Goal: Information Seeking & Learning: Learn about a topic

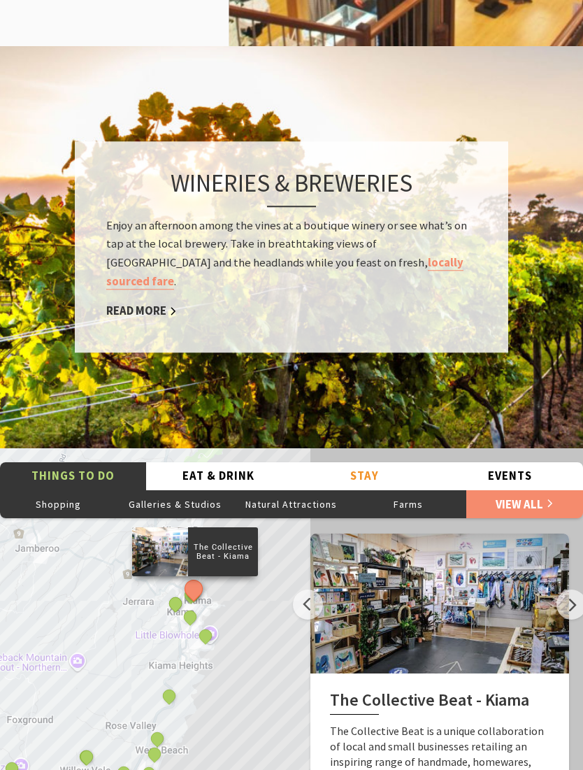
scroll to position [2129, 0]
click at [128, 304] on link "Read More" at bounding box center [141, 311] width 71 height 15
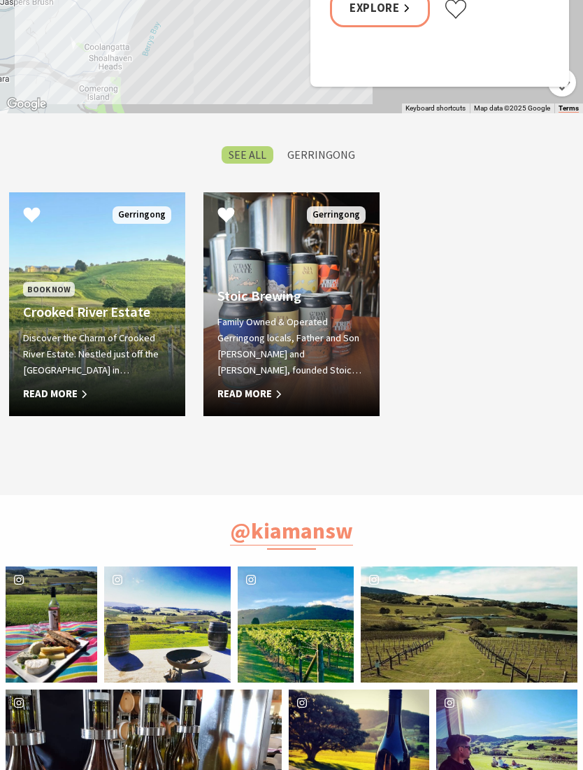
scroll to position [1126, 0]
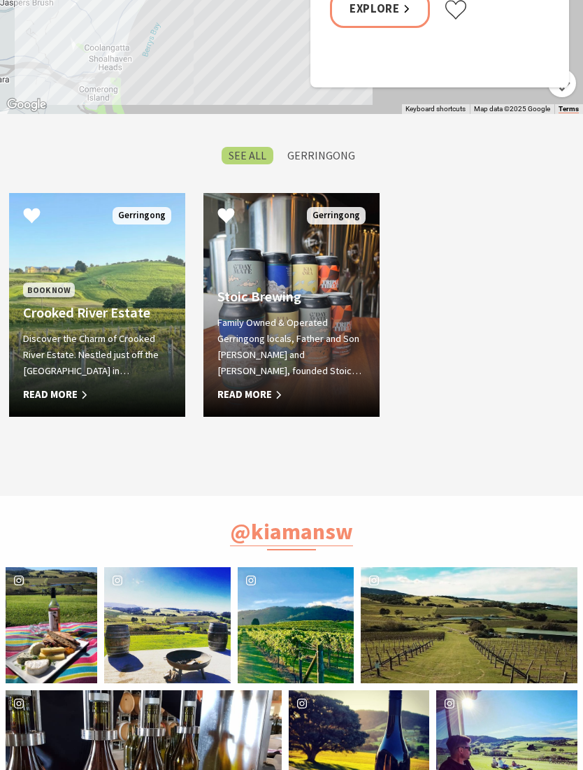
click at [54, 403] on span "Read More" at bounding box center [97, 394] width 148 height 17
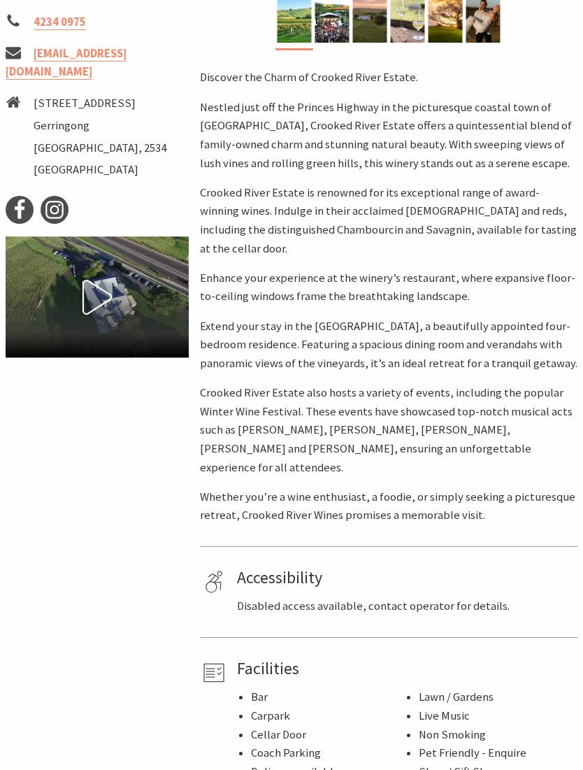
scroll to position [617, 0]
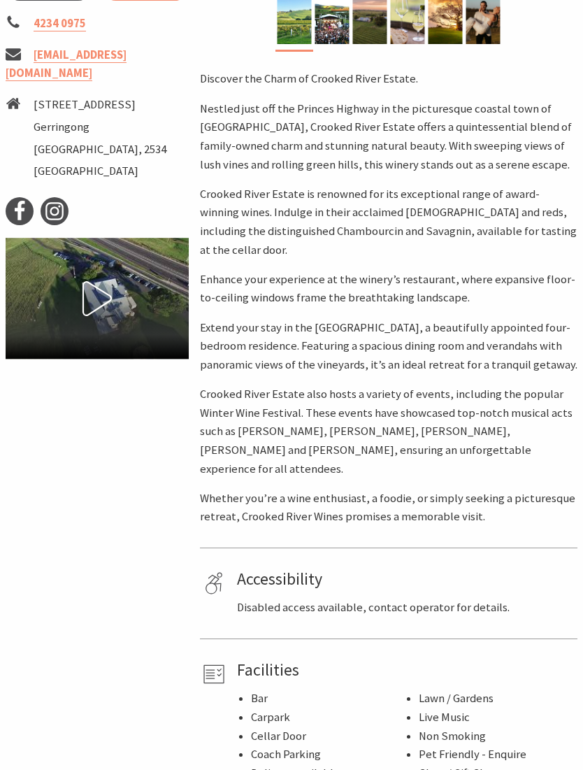
click at [86, 305] on icon at bounding box center [97, 298] width 35 height 35
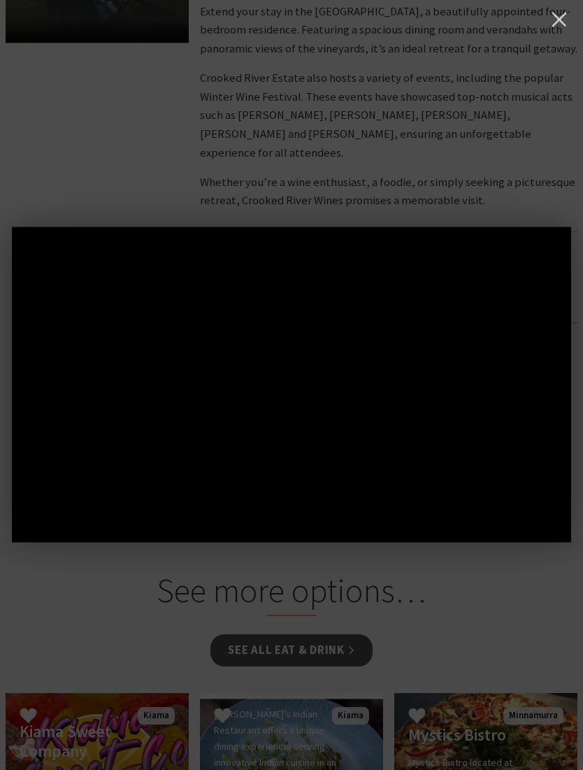
scroll to position [933, 0]
click at [303, 635] on div at bounding box center [291, 385] width 583 height 770
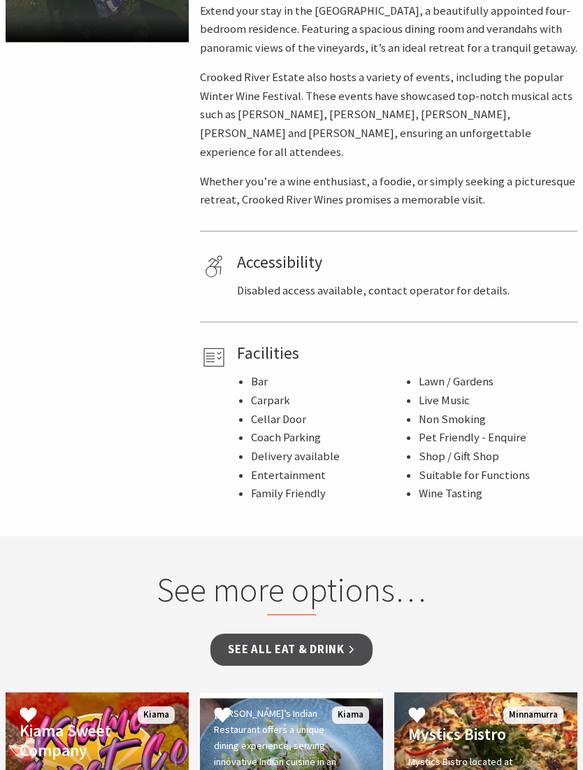
scroll to position [934, 0]
click at [306, 635] on link "See all Eat & Drink" at bounding box center [290, 649] width 161 height 33
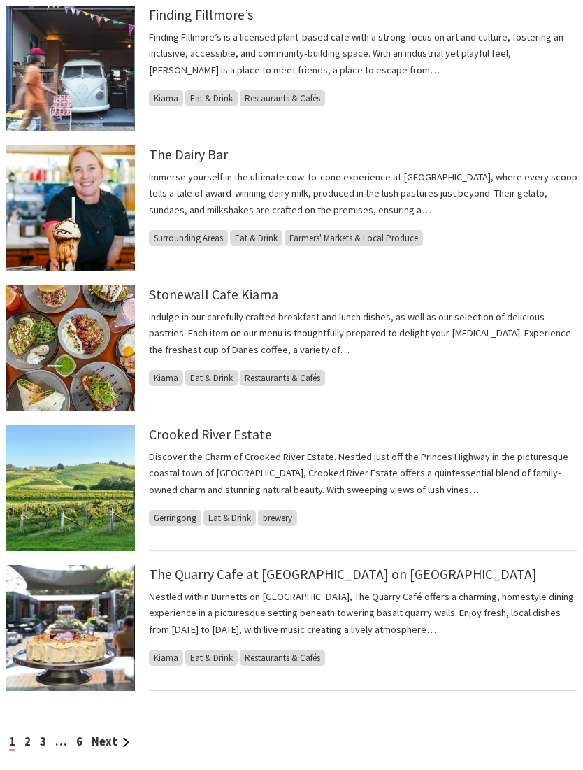
scroll to position [1039, 0]
click at [236, 517] on span "Eat & Drink" at bounding box center [229, 518] width 52 height 16
click at [234, 515] on span "Eat & Drink" at bounding box center [229, 518] width 52 height 16
click at [243, 442] on link "Crooked River Estate" at bounding box center [210, 433] width 123 height 17
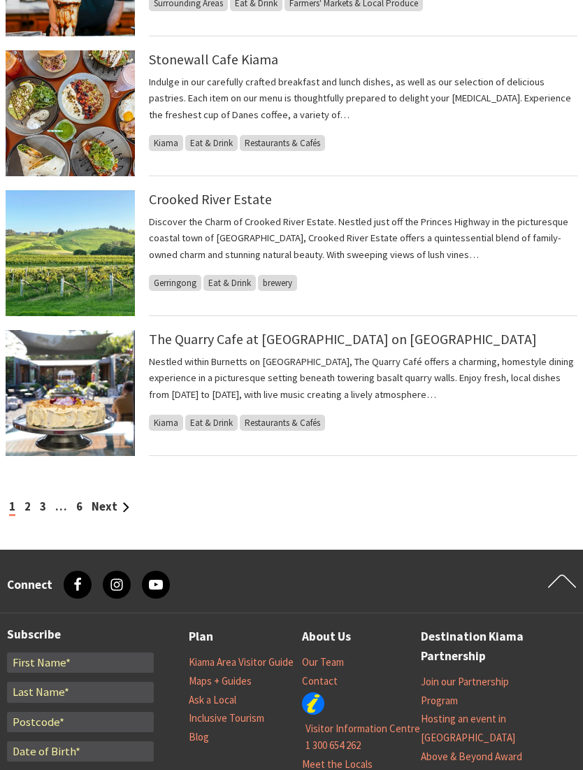
scroll to position [1274, 0]
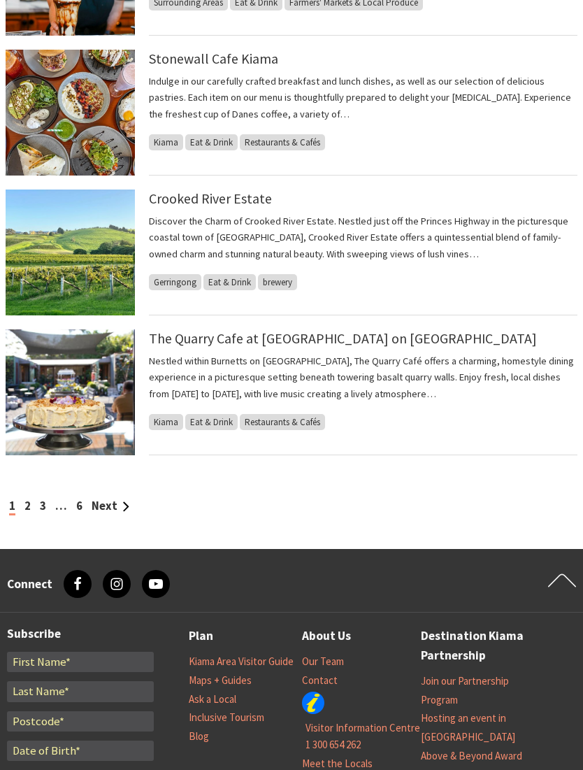
click at [38, 515] on div "1 2 3 … 6 Next" at bounding box center [292, 506] width 572 height 19
click at [34, 502] on div "1 2 3 … 6 Next" at bounding box center [292, 506] width 572 height 19
click at [29, 505] on link "2" at bounding box center [27, 505] width 6 height 15
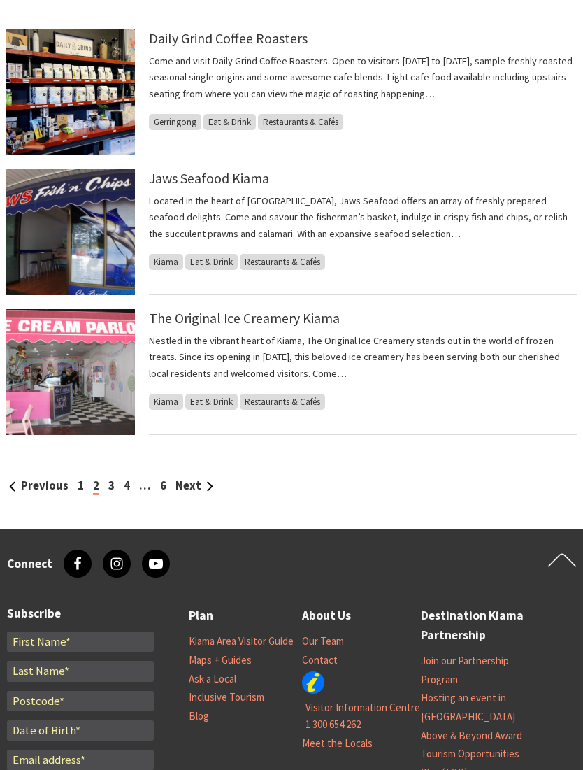
scroll to position [1298, 0]
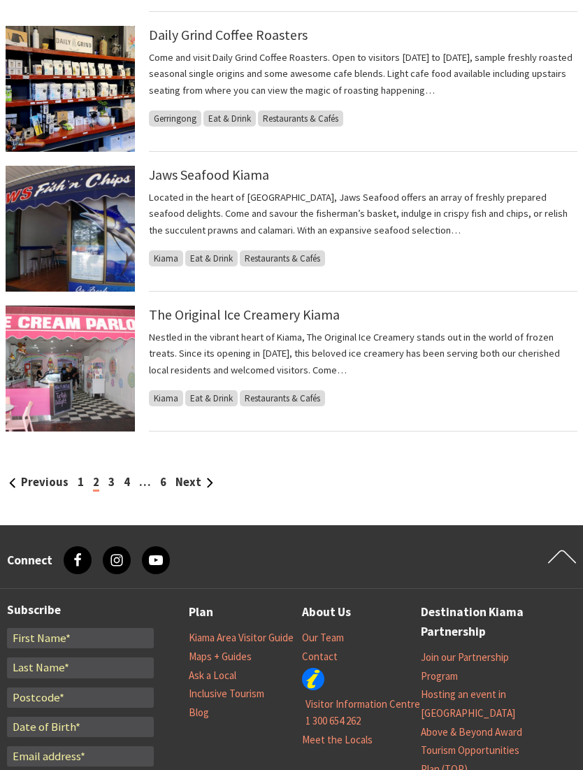
click at [191, 484] on link "Next" at bounding box center [194, 482] width 38 height 15
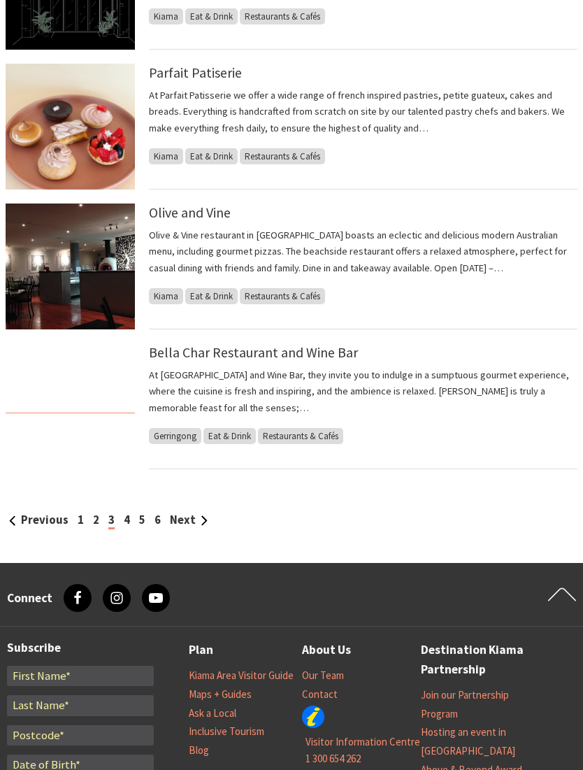
scroll to position [1263, 0]
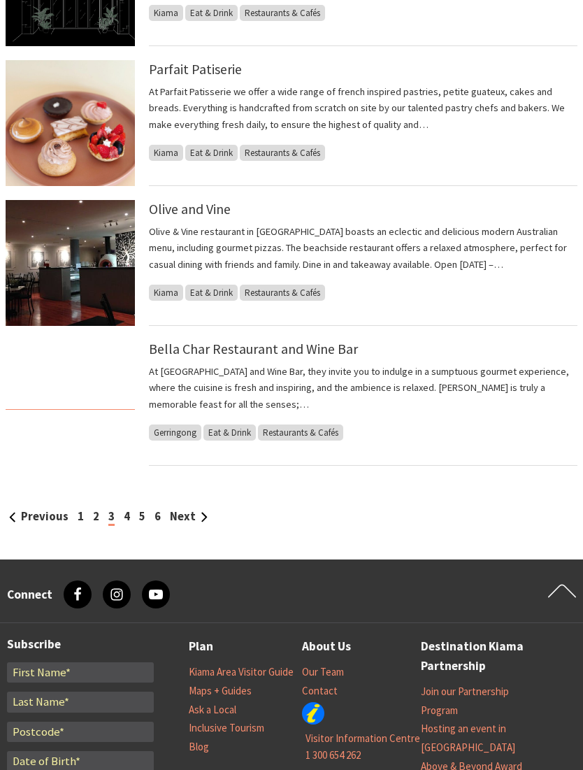
click at [193, 517] on link "Next" at bounding box center [189, 517] width 38 height 15
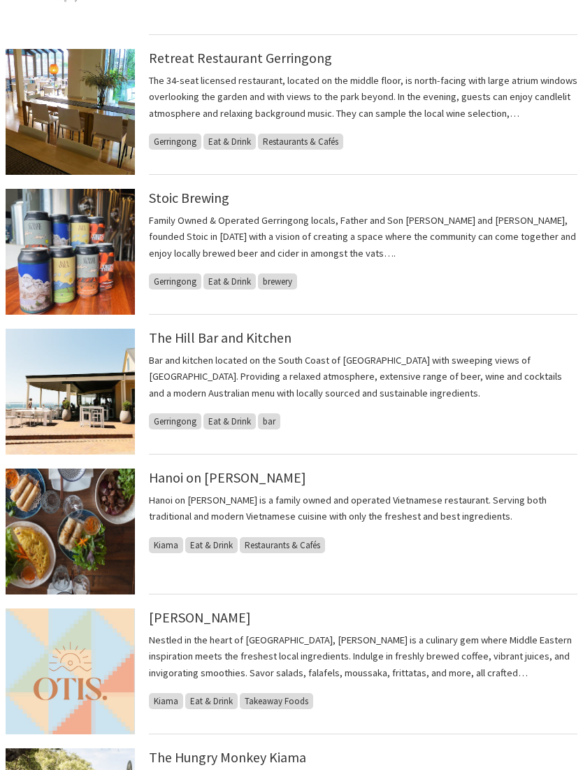
scroll to position [856, 0]
click at [259, 346] on link "The Hill Bar and Kitchen" at bounding box center [220, 337] width 143 height 17
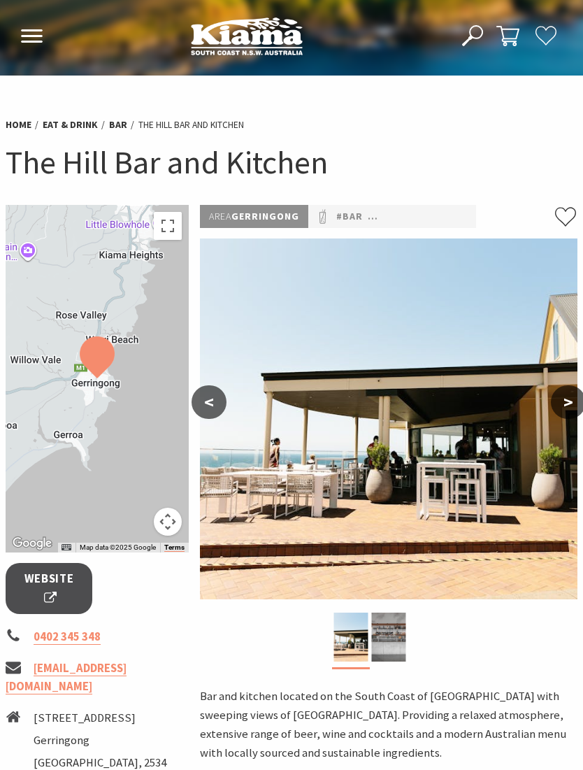
click at [571, 410] on button ">" at bounding box center [568, 402] width 35 height 34
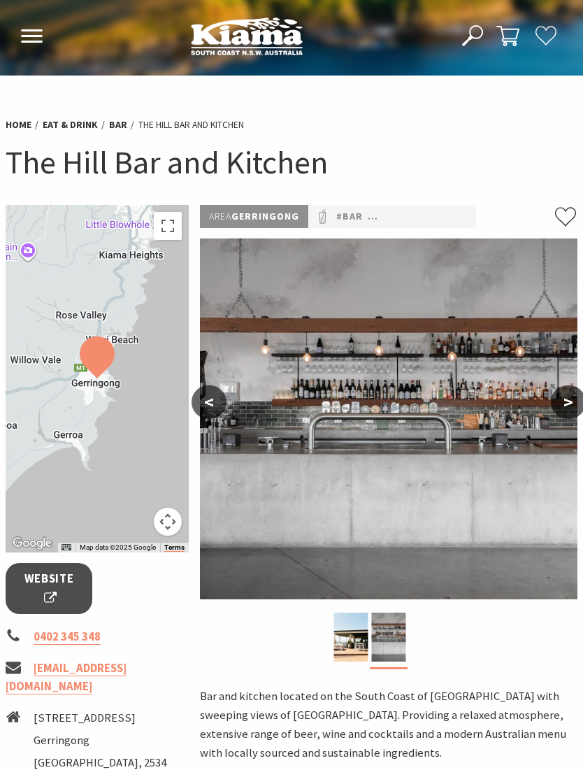
click at [575, 409] on button ">" at bounding box center [568, 402] width 35 height 34
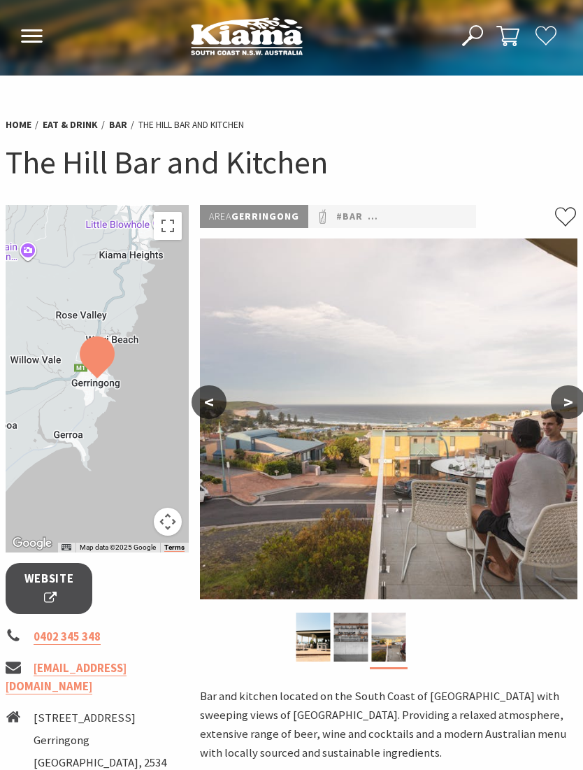
click at [568, 398] on button ">" at bounding box center [568, 402] width 35 height 34
click at [394, 423] on img at bounding box center [388, 418] width 377 height 361
click at [566, 397] on button ">" at bounding box center [568, 402] width 35 height 34
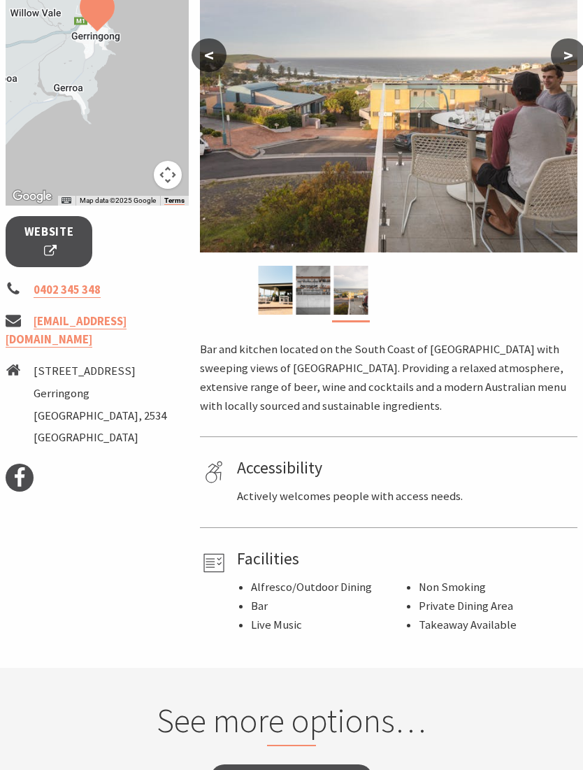
scroll to position [345, 0]
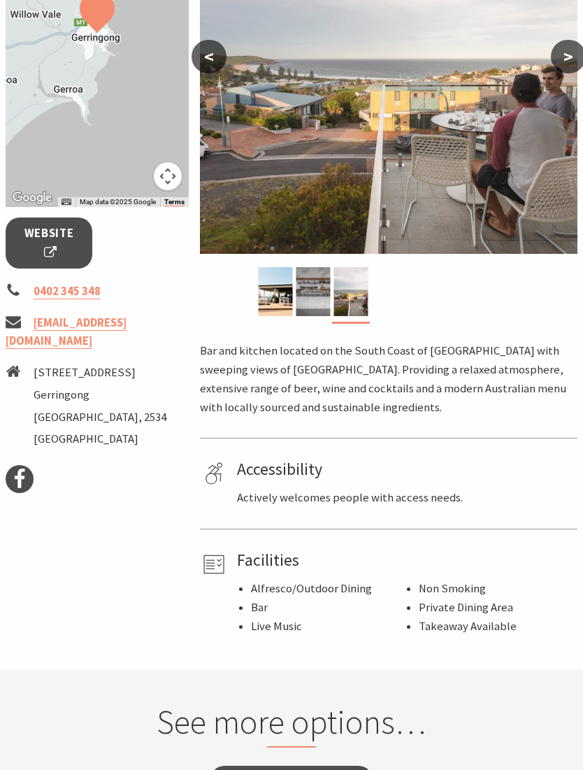
click at [61, 243] on span "Website" at bounding box center [49, 242] width 52 height 37
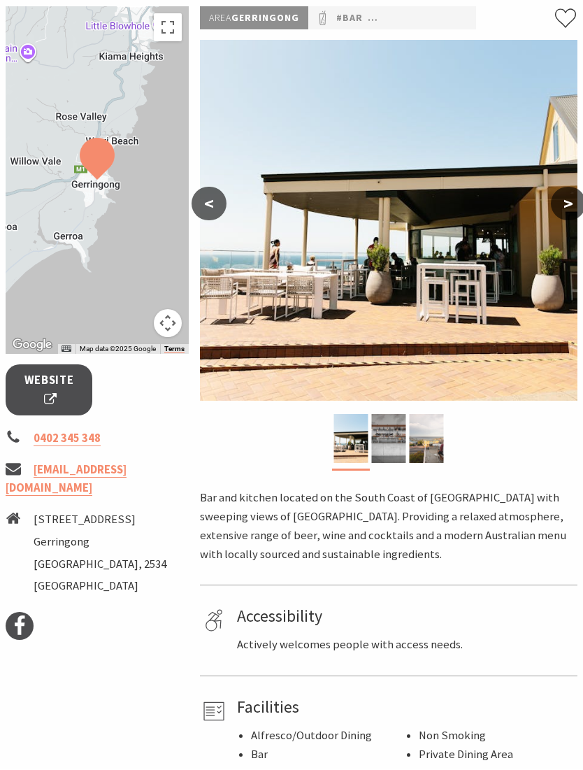
scroll to position [199, 0]
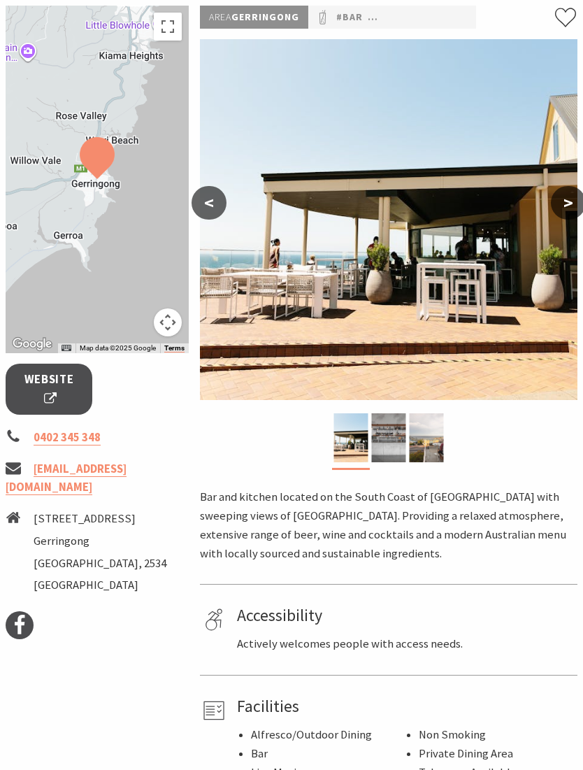
click at [565, 206] on button ">" at bounding box center [568, 203] width 35 height 34
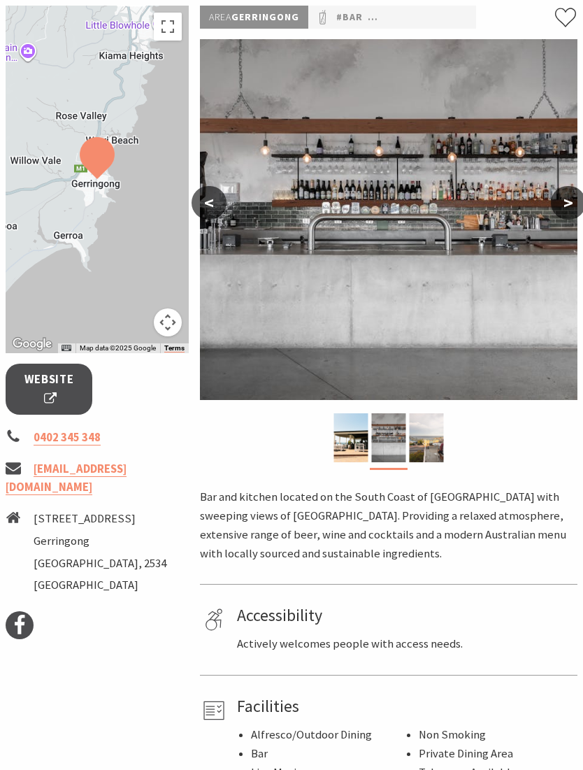
click at [563, 210] on button ">" at bounding box center [568, 203] width 35 height 34
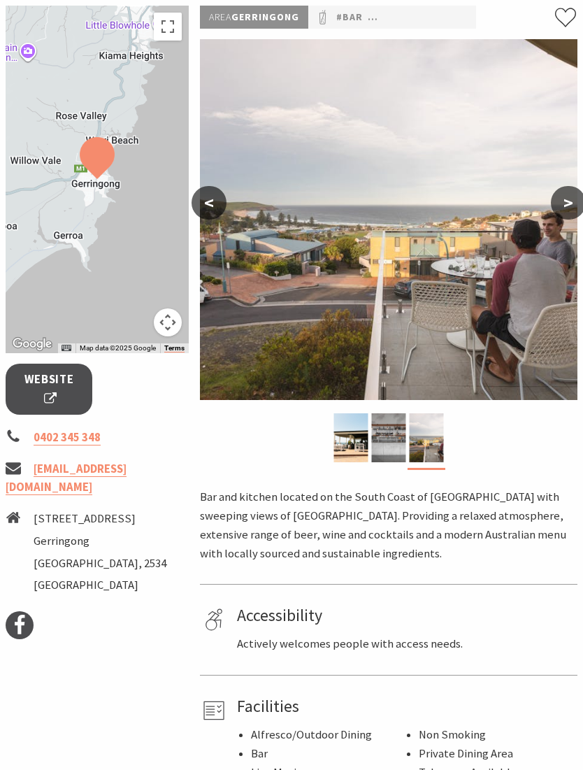
click at [389, 11] on link "#Catering and Mobile Services" at bounding box center [452, 17] width 169 height 16
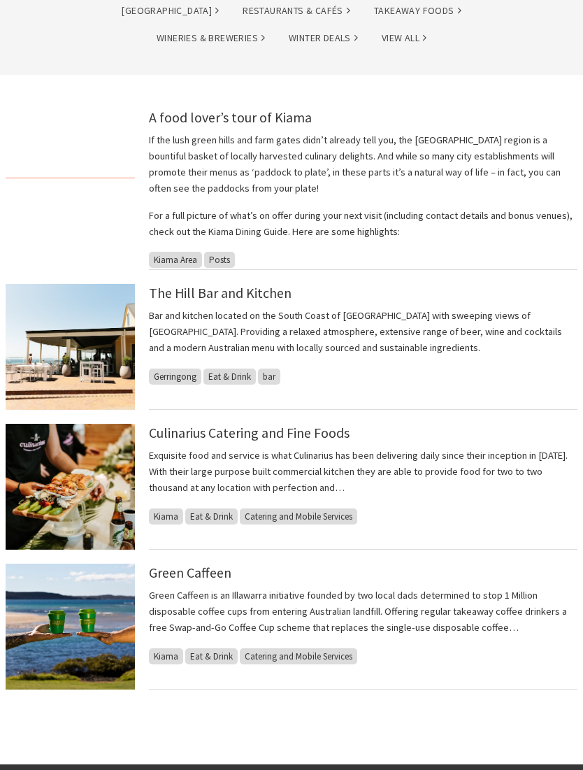
scroll to position [330, 0]
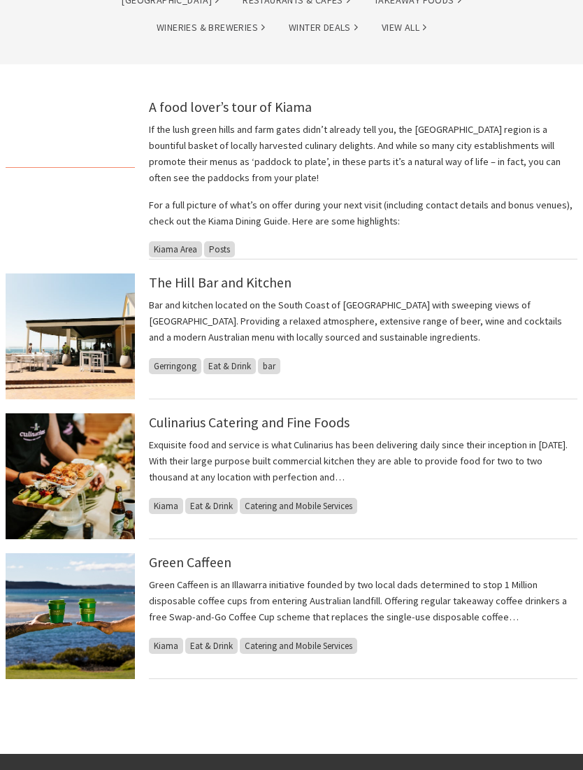
click at [232, 358] on span "Eat & Drink" at bounding box center [229, 366] width 52 height 16
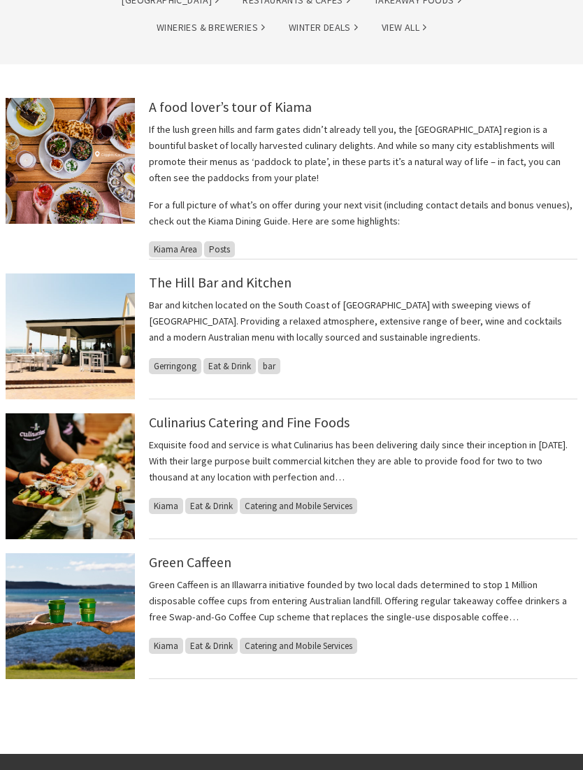
click at [229, 360] on span "Eat & Drink" at bounding box center [229, 366] width 52 height 16
click at [235, 361] on span "Eat & Drink" at bounding box center [229, 366] width 52 height 16
click at [240, 358] on span "Eat & Drink" at bounding box center [229, 366] width 52 height 16
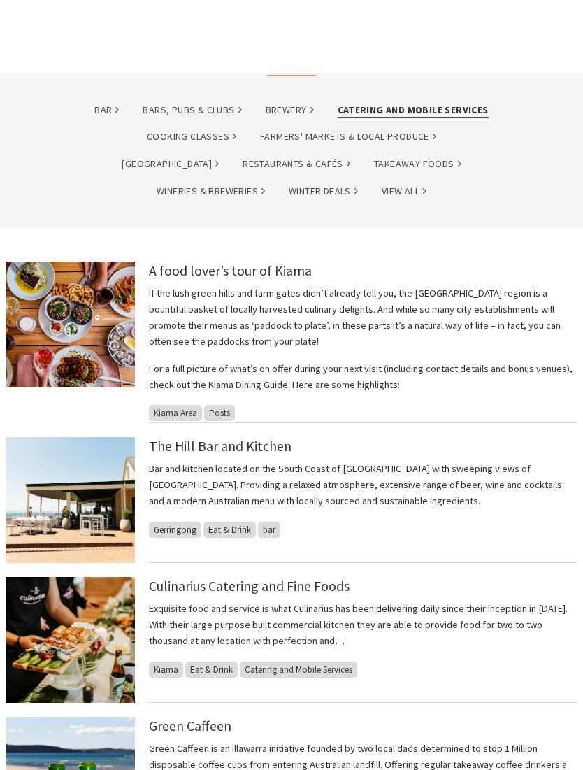
scroll to position [0, 0]
